Goal: Task Accomplishment & Management: Manage account settings

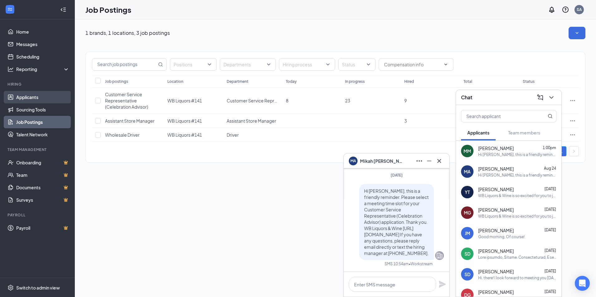
click at [23, 98] on link "Applicants" at bounding box center [42, 97] width 53 height 12
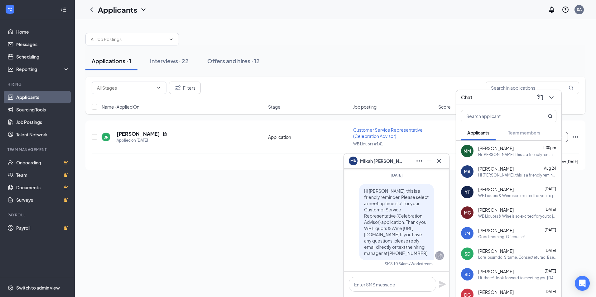
click at [483, 177] on div "Hi Mikah Andrade, this is a friendly reminder. Please select a meeting time slo…" at bounding box center [517, 175] width 78 height 5
click at [437, 164] on icon "Cross" at bounding box center [438, 160] width 7 height 7
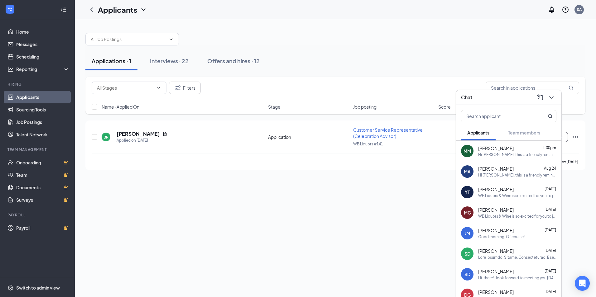
click at [484, 173] on div "Hi Mikah Andrade, this is a friendly reminder. Please select a meeting time slo…" at bounding box center [517, 175] width 78 height 5
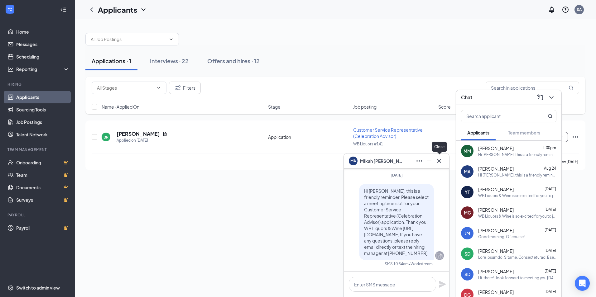
click at [440, 165] on icon "Cross" at bounding box center [438, 160] width 7 height 7
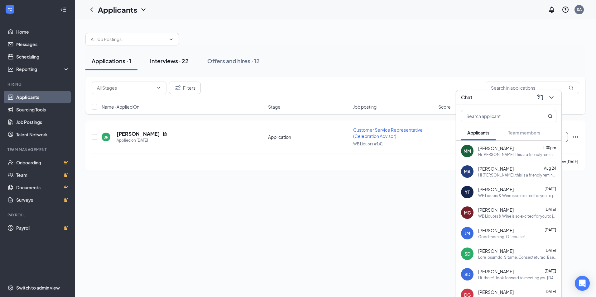
click at [172, 63] on div "Interviews · 22" at bounding box center [169, 61] width 39 height 8
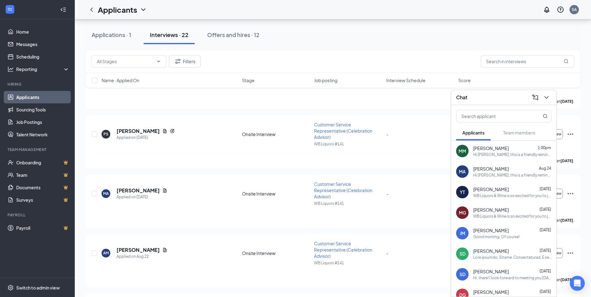
scroll to position [1028, 0]
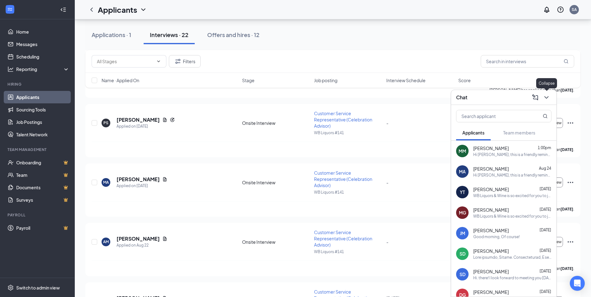
click at [544, 99] on icon "ChevronDown" at bounding box center [546, 97] width 7 height 7
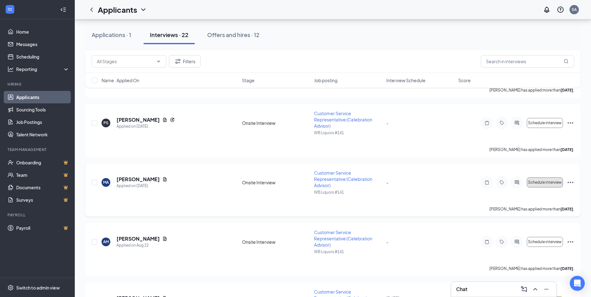
click at [543, 181] on span "Schedule interview" at bounding box center [545, 182] width 34 height 4
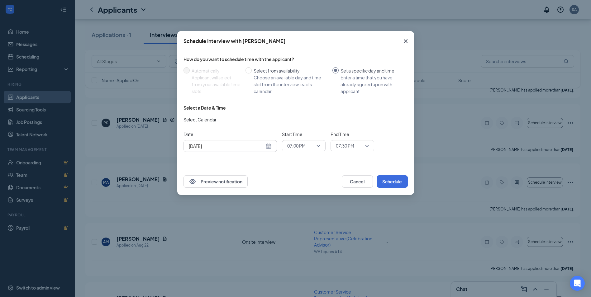
click at [266, 147] on div "Aug 26, 2025" at bounding box center [230, 146] width 83 height 7
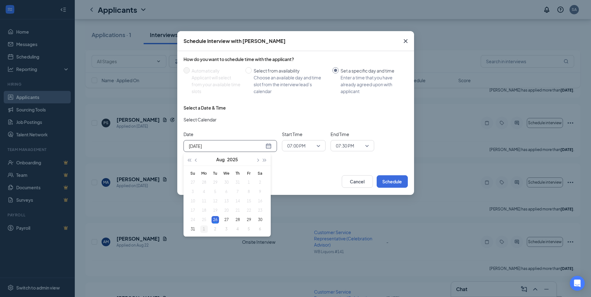
type input "Sep 1, 2025"
click at [205, 231] on div "1" at bounding box center [203, 229] width 7 height 7
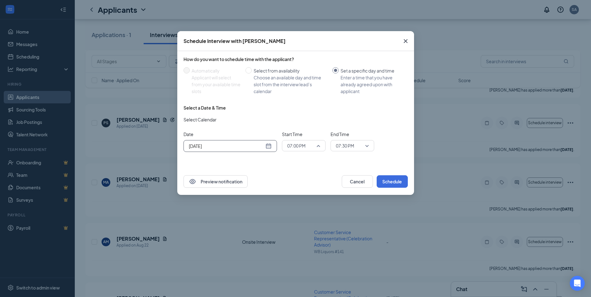
click at [317, 148] on span "07:00 PM" at bounding box center [303, 145] width 33 height 9
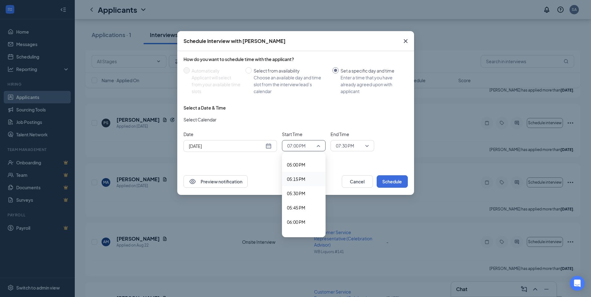
scroll to position [962, 0]
click at [299, 174] on span "05:00 PM" at bounding box center [296, 174] width 18 height 7
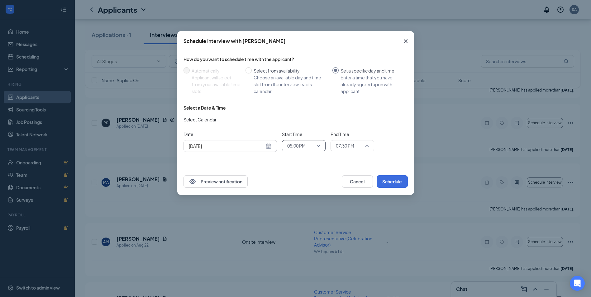
click at [362, 148] on span "07:30 PM" at bounding box center [349, 145] width 27 height 9
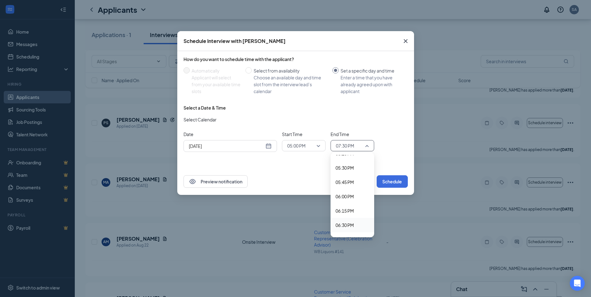
scroll to position [991, 0]
click at [364, 176] on span "05:30 PM" at bounding box center [353, 174] width 34 height 7
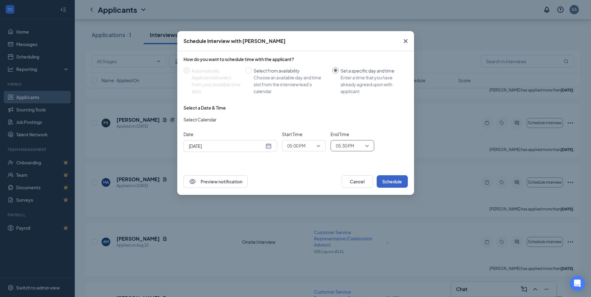
click at [392, 187] on button "Schedule" at bounding box center [392, 181] width 31 height 12
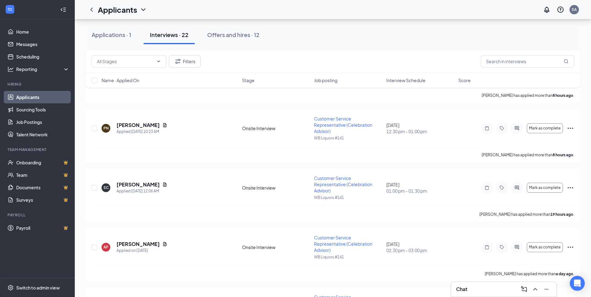
scroll to position [280, 0]
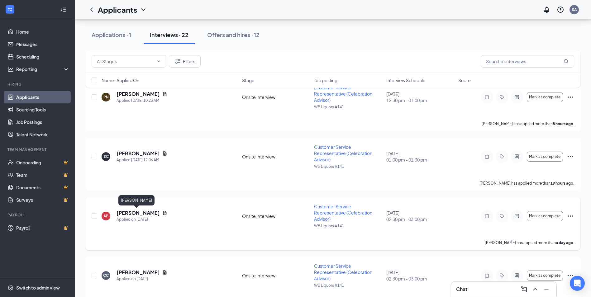
click at [142, 214] on h5 "Alyssa Pagan" at bounding box center [138, 213] width 43 height 7
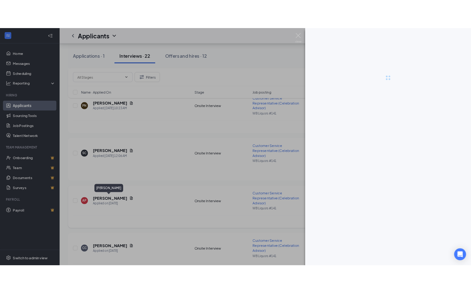
scroll to position [262, 0]
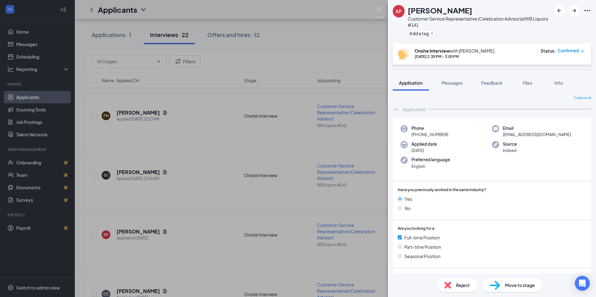
click at [586, 11] on icon "Ellipses" at bounding box center [587, 10] width 6 height 1
click at [551, 22] on link "View full application" at bounding box center [553, 25] width 67 height 6
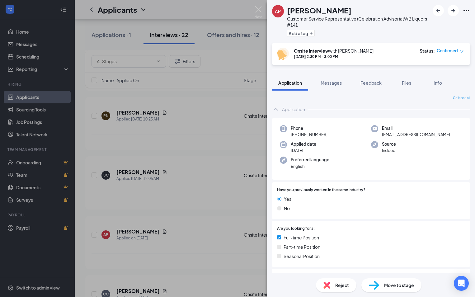
click at [212, 11] on div "AP Alyssa Pagan Customer Service Representative (Celebration Advisor) at WB Liq…" at bounding box center [237, 148] width 475 height 297
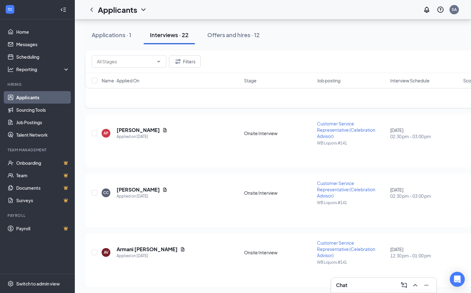
scroll to position [386, 0]
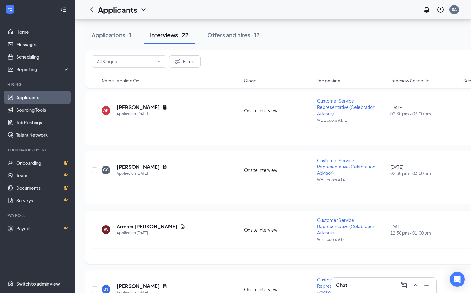
click at [96, 227] on input "checkbox" at bounding box center [95, 230] width 6 height 6
checkbox input "true"
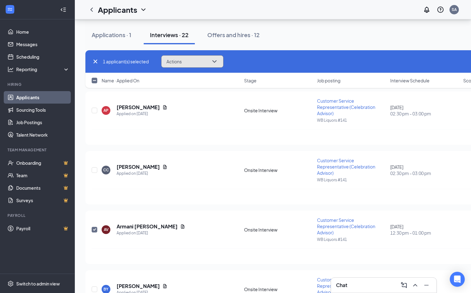
click at [217, 67] on button "Actions" at bounding box center [192, 61] width 62 height 12
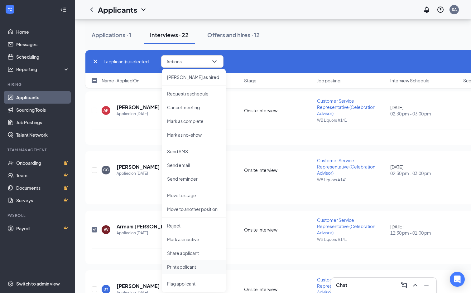
click at [198, 267] on p "Print applicant" at bounding box center [194, 266] width 54 height 6
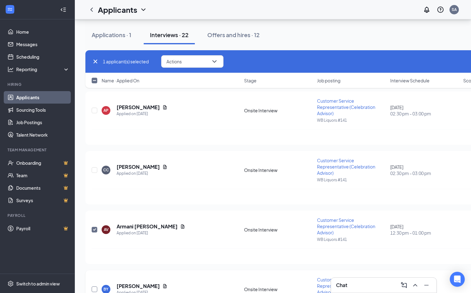
click at [95, 286] on input "checkbox" at bounding box center [95, 289] width 6 height 6
click at [205, 60] on button "Actions" at bounding box center [192, 61] width 62 height 12
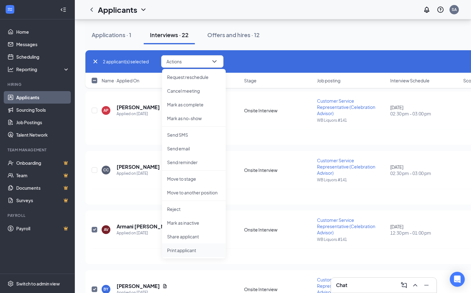
click at [188, 253] on li "Print applicant" at bounding box center [194, 250] width 64 height 14
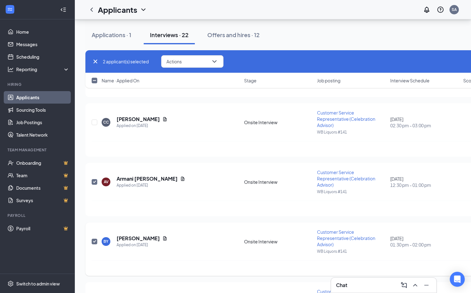
scroll to position [449, 0]
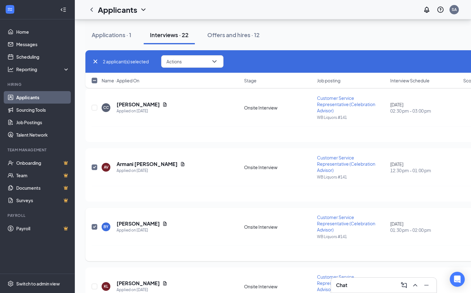
click at [93, 224] on input "checkbox" at bounding box center [95, 227] width 6 height 6
checkbox input "false"
click at [96, 164] on input "checkbox" at bounding box center [95, 167] width 6 height 6
checkbox input "false"
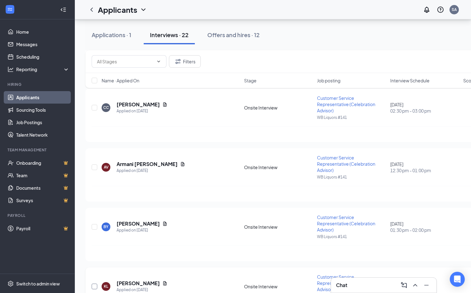
click at [95, 283] on input "checkbox" at bounding box center [95, 286] width 6 height 6
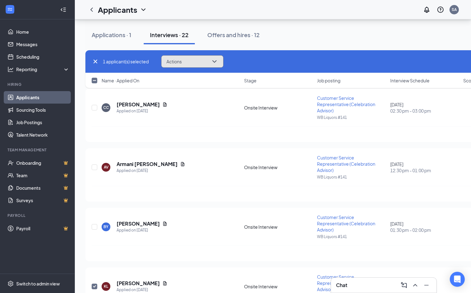
click at [205, 60] on button "Actions" at bounding box center [192, 61] width 62 height 12
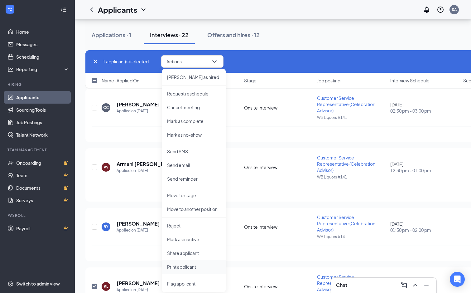
click at [193, 266] on p "Print applicant" at bounding box center [194, 266] width 54 height 6
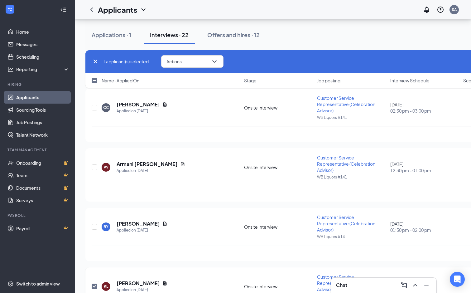
click at [95, 283] on input "checkbox" at bounding box center [95, 286] width 6 height 6
checkbox input "false"
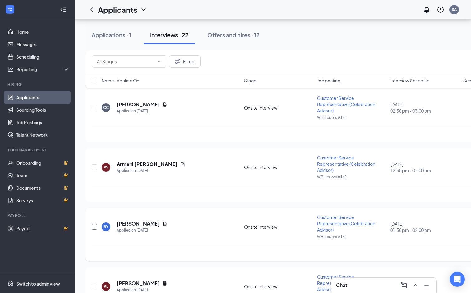
click at [93, 224] on input "checkbox" at bounding box center [95, 227] width 6 height 6
checkbox input "true"
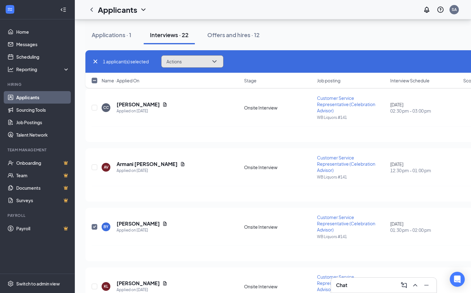
click at [216, 60] on icon "ChevronDown" at bounding box center [214, 61] width 7 height 7
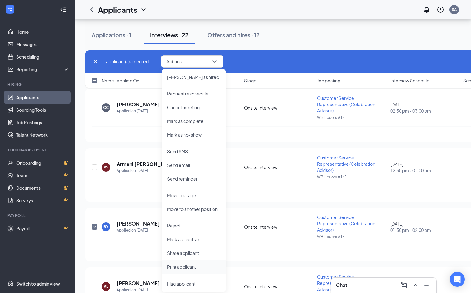
click at [193, 265] on p "Print applicant" at bounding box center [194, 266] width 54 height 6
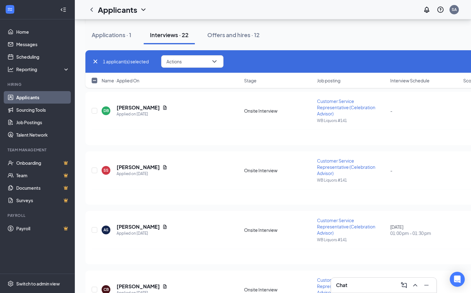
scroll to position [698, 0]
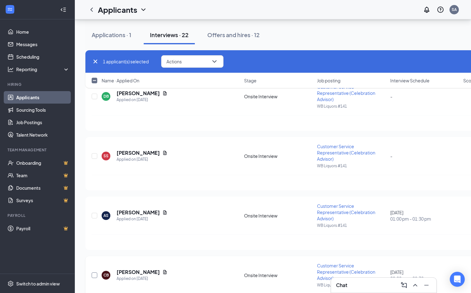
click at [93, 272] on input "checkbox" at bounding box center [95, 275] width 6 height 6
click at [195, 65] on button "Actions" at bounding box center [192, 61] width 62 height 12
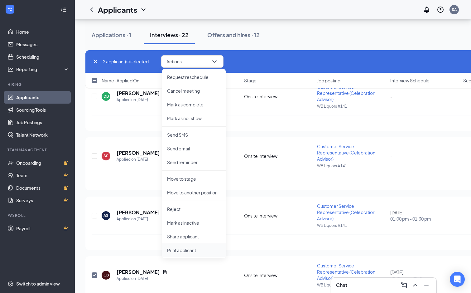
click at [193, 250] on p "Print applicant" at bounding box center [194, 250] width 54 height 6
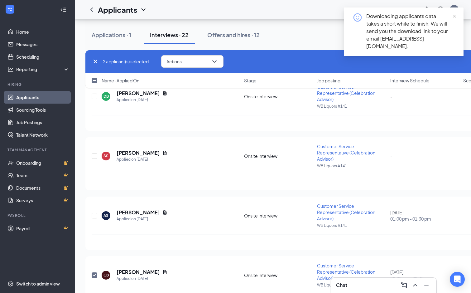
click at [438, 46] on div "Downloading applicants data takes a short while to finish. We will send you the…" at bounding box center [404, 31] width 120 height 49
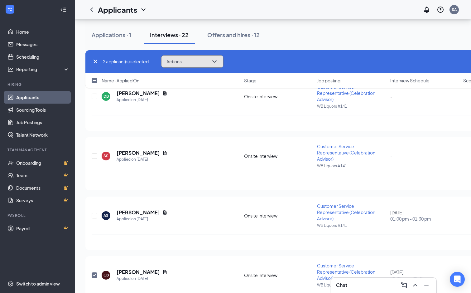
click at [189, 60] on button "Actions" at bounding box center [192, 61] width 62 height 12
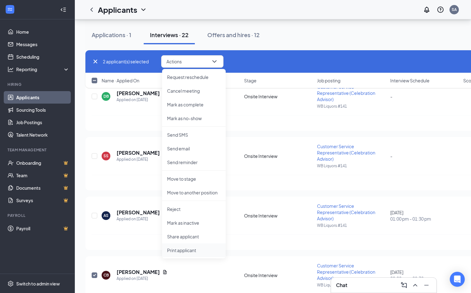
click at [189, 249] on p "Print applicant" at bounding box center [194, 250] width 54 height 6
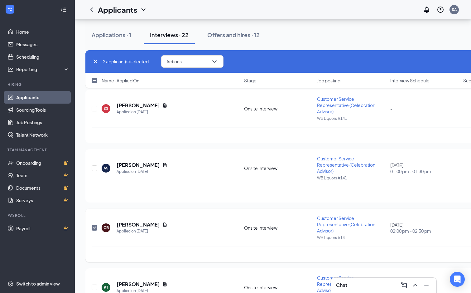
scroll to position [760, 0]
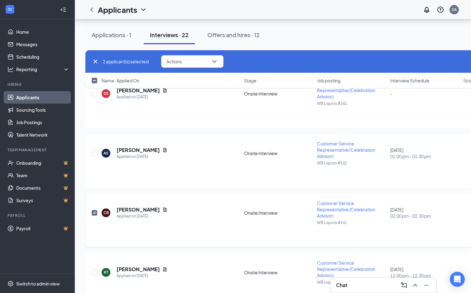
click at [94, 210] on input "checkbox" at bounding box center [95, 213] width 6 height 6
checkbox input "false"
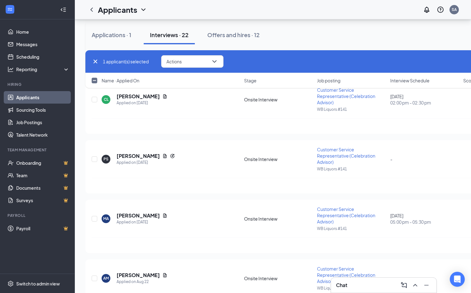
scroll to position [1006, 0]
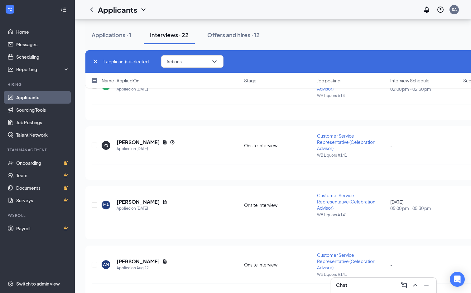
checkbox input "true"
click at [200, 65] on button "Actions" at bounding box center [192, 61] width 62 height 12
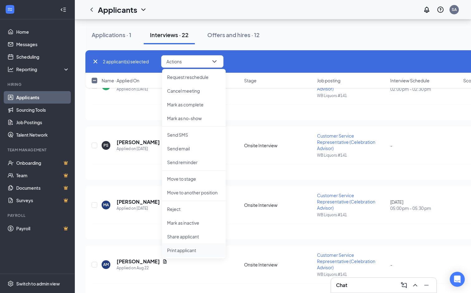
click at [186, 252] on p "Print applicant" at bounding box center [194, 250] width 54 height 6
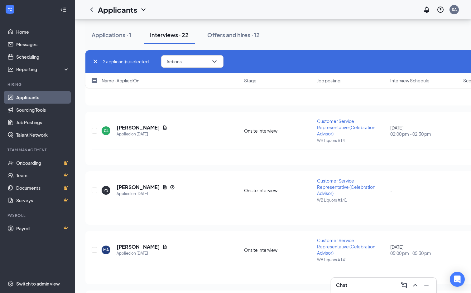
scroll to position [975, 0]
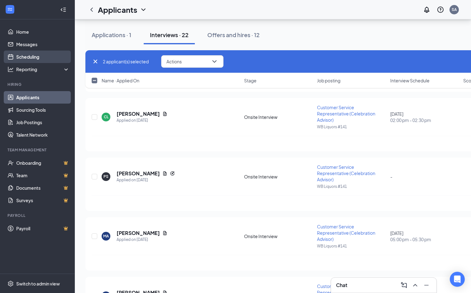
click at [29, 57] on link "Scheduling" at bounding box center [42, 56] width 53 height 12
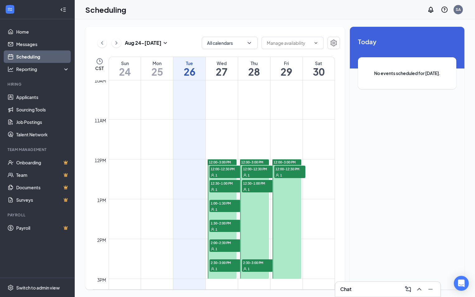
scroll to position [431, 0]
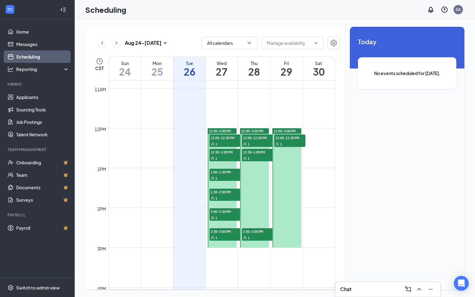
click at [221, 236] on div "1" at bounding box center [225, 238] width 31 height 6
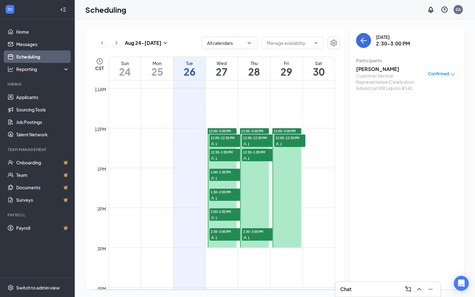
click at [224, 215] on div "1" at bounding box center [225, 218] width 31 height 6
click at [222, 193] on span "1:30-2:00 PM" at bounding box center [225, 192] width 31 height 6
click at [223, 173] on span "1:00-1:30 PM" at bounding box center [225, 172] width 31 height 6
click at [225, 159] on div "1" at bounding box center [225, 158] width 31 height 6
click at [227, 144] on div "1" at bounding box center [225, 144] width 31 height 6
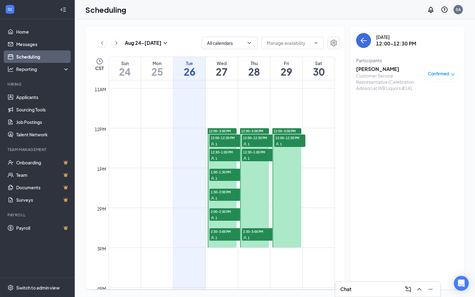
click at [225, 155] on div "1" at bounding box center [225, 158] width 31 height 6
click at [231, 174] on span "1:00-1:30 PM" at bounding box center [225, 172] width 31 height 6
click at [232, 193] on span "1:30-2:00 PM" at bounding box center [225, 192] width 31 height 6
click at [227, 216] on div "1" at bounding box center [225, 218] width 31 height 6
click at [220, 157] on div "1" at bounding box center [225, 158] width 31 height 6
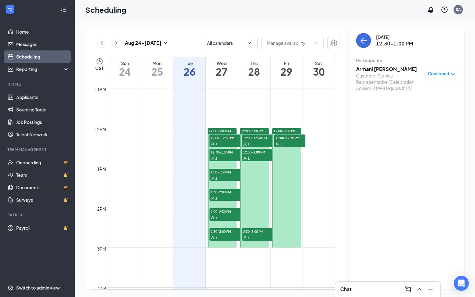
click at [226, 142] on div "1" at bounding box center [225, 144] width 31 height 6
click at [222, 172] on span "1:00-1:30 PM" at bounding box center [225, 172] width 31 height 6
click at [261, 139] on span "12:00-12:30 PM" at bounding box center [257, 138] width 31 height 6
click at [376, 68] on h3 "KAITLYN TIPTON" at bounding box center [388, 69] width 65 height 7
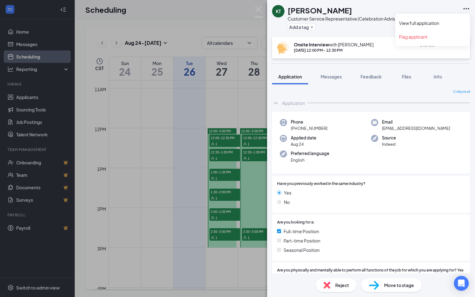
click at [466, 6] on icon "Ellipses" at bounding box center [466, 8] width 7 height 7
click at [438, 21] on link "View full application" at bounding box center [432, 23] width 67 height 6
click at [258, 13] on img at bounding box center [259, 12] width 8 height 12
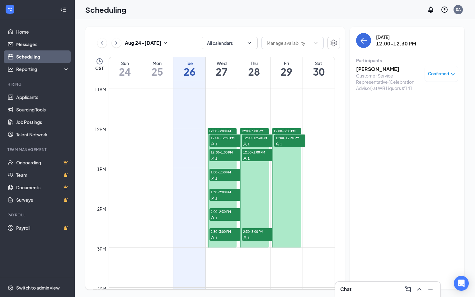
click at [254, 158] on div "1" at bounding box center [257, 158] width 31 height 6
click at [371, 67] on h3 "Priscilla Navarro" at bounding box center [388, 69] width 65 height 7
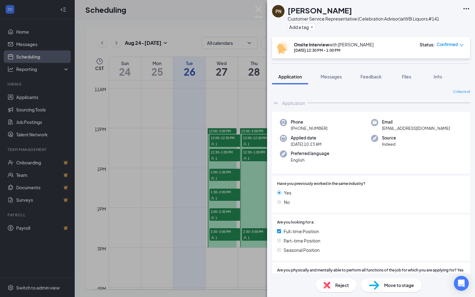
click at [467, 12] on icon "Ellipses" at bounding box center [466, 8] width 7 height 7
click at [430, 24] on link "View full application" at bounding box center [432, 23] width 67 height 6
click at [257, 14] on img at bounding box center [259, 12] width 8 height 12
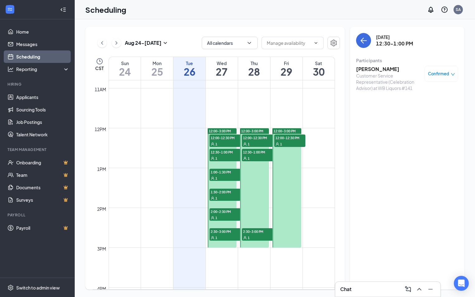
click at [258, 233] on span "2:30-3:00 PM" at bounding box center [257, 231] width 31 height 6
click at [371, 70] on h3 "[PERSON_NAME]" at bounding box center [388, 69] width 65 height 7
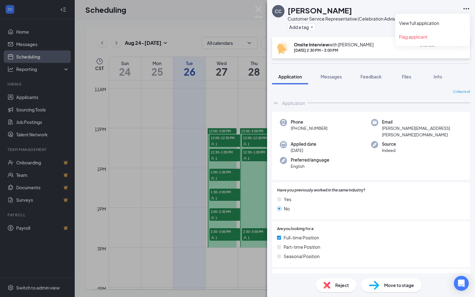
click at [467, 8] on icon "Ellipses" at bounding box center [467, 8] width 6 height 1
click at [437, 21] on link "View full application" at bounding box center [432, 23] width 67 height 6
click at [262, 13] on img at bounding box center [259, 12] width 8 height 12
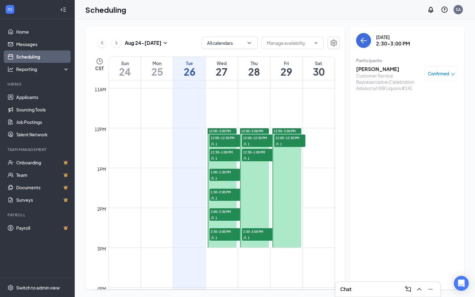
click at [261, 143] on div "1" at bounding box center [257, 144] width 31 height 6
click at [257, 157] on div "1" at bounding box center [257, 158] width 31 height 6
click at [254, 233] on span "2:30-3:00 PM" at bounding box center [257, 231] width 31 height 6
click at [287, 136] on span "12:00-12:30 PM" at bounding box center [290, 138] width 31 height 6
click at [375, 69] on h3 "Akamie Penson" at bounding box center [388, 69] width 65 height 7
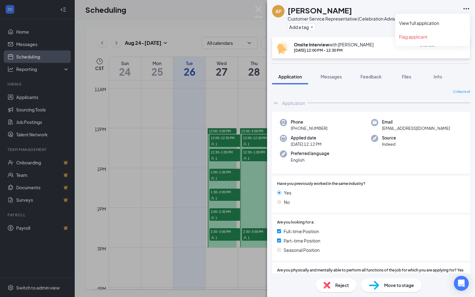
click at [470, 9] on icon "Ellipses" at bounding box center [466, 8] width 7 height 7
click at [441, 20] on link "View full application" at bounding box center [432, 23] width 67 height 6
click at [260, 12] on img at bounding box center [259, 12] width 8 height 12
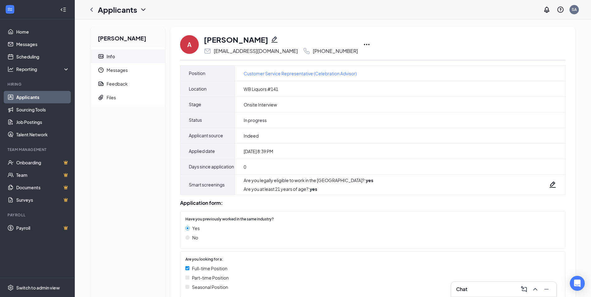
drag, startPoint x: 437, startPoint y: 43, endPoint x: 404, endPoint y: 48, distance: 33.8
click at [404, 48] on div "A Alyssa Pagan alyssapagan96@yahoo.com +1 (512) 783-6057" at bounding box center [372, 44] width 385 height 21
click at [363, 46] on icon "Ellipses" at bounding box center [366, 44] width 7 height 7
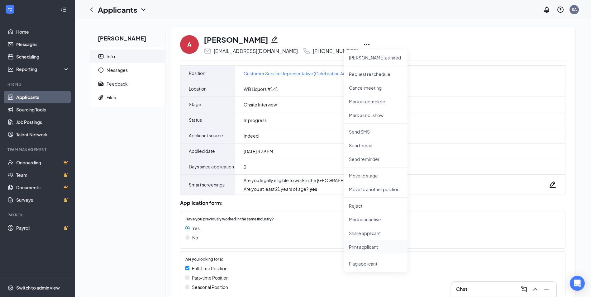
click at [374, 244] on p "Print applicant" at bounding box center [376, 247] width 54 height 6
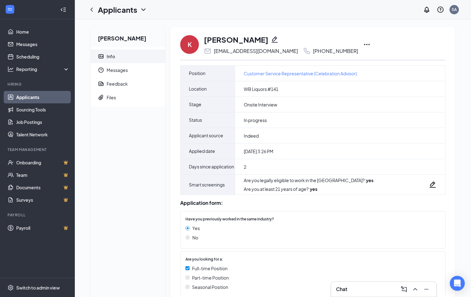
click at [363, 46] on icon "Ellipses" at bounding box center [366, 44] width 7 height 7
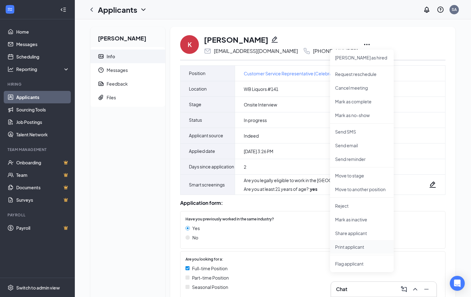
click at [353, 248] on p "Print applicant" at bounding box center [362, 247] width 54 height 6
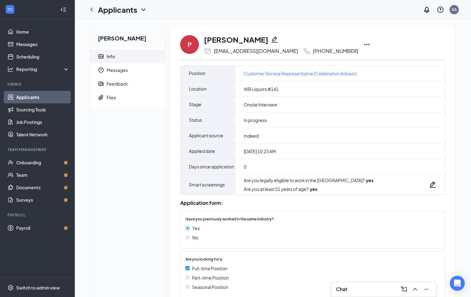
click at [363, 45] on icon "Ellipses" at bounding box center [366, 44] width 7 height 7
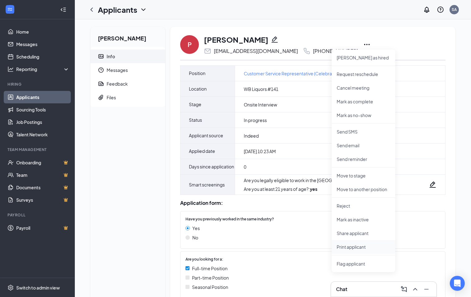
click at [346, 247] on p "Print applicant" at bounding box center [364, 247] width 54 height 6
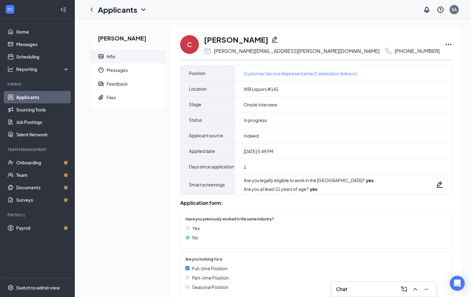
click at [445, 46] on icon "Ellipses" at bounding box center [448, 44] width 7 height 7
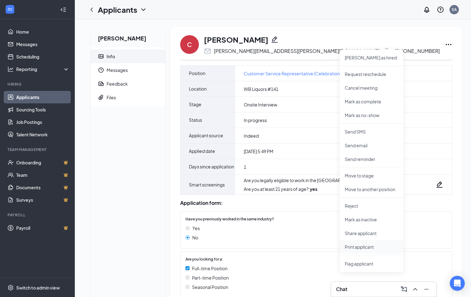
click at [365, 246] on p "Print applicant" at bounding box center [372, 247] width 54 height 6
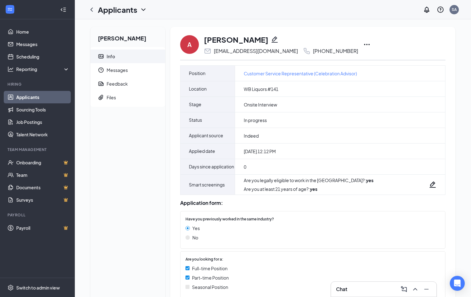
click at [337, 44] on div "A Akamie Penson kamylyn2020@gmail.com +1 (512) 665-4574" at bounding box center [312, 44] width 265 height 21
click at [363, 45] on icon "Ellipses" at bounding box center [366, 44] width 7 height 7
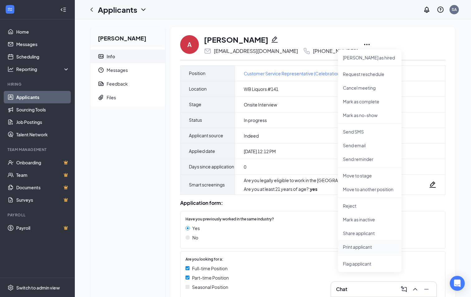
click at [359, 251] on li "Print applicant" at bounding box center [370, 247] width 64 height 14
